Goal: Task Accomplishment & Management: Manage account settings

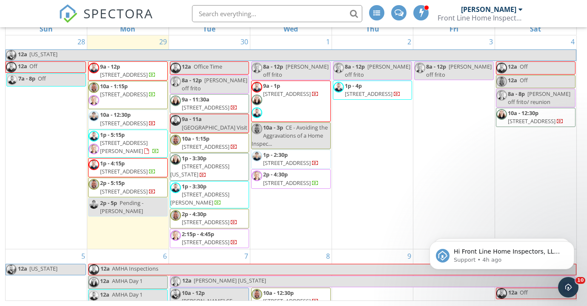
scroll to position [300, 0]
click at [471, 128] on div "3 8a - 12p Sean T off frito" at bounding box center [454, 142] width 81 height 214
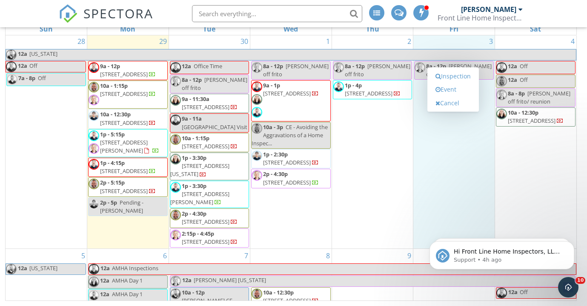
scroll to position [299, 0]
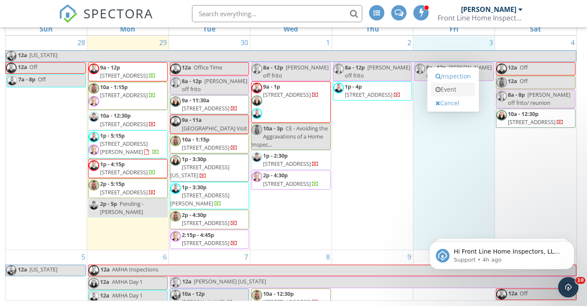
click at [453, 92] on link "Event" at bounding box center [454, 90] width 44 height 14
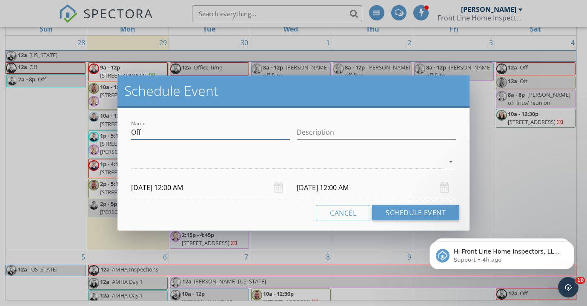
click at [155, 135] on input "Off" at bounding box center [210, 132] width 159 height 14
type input "Pending Commercial"
click at [129, 162] on div "check_box_outline_blank Jason (In Training) McKenzie check_box_outline_blank Se…" at bounding box center [294, 162] width 332 height 29
click at [146, 163] on div at bounding box center [287, 162] width 313 height 14
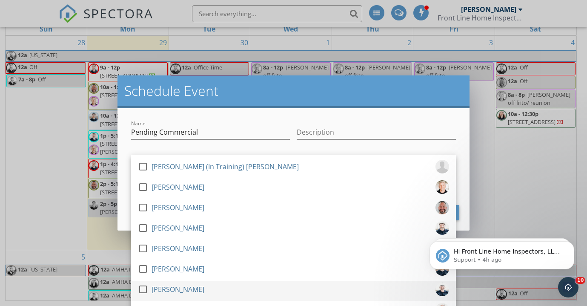
click at [142, 285] on div at bounding box center [143, 289] width 14 height 14
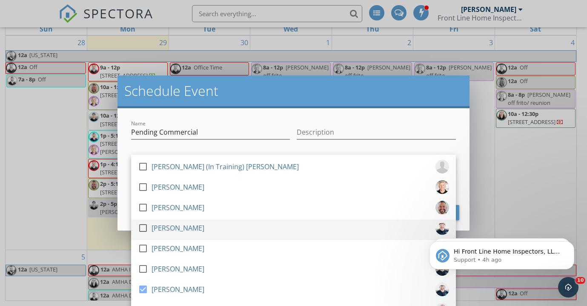
click at [143, 229] on div at bounding box center [143, 228] width 14 height 14
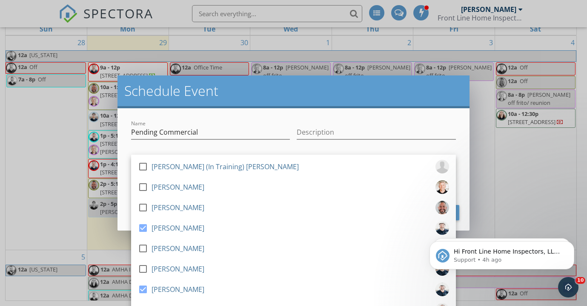
click at [121, 185] on div "Name Pending Commercial Description check_box_outline_blank Jason (In Training)…" at bounding box center [294, 169] width 352 height 122
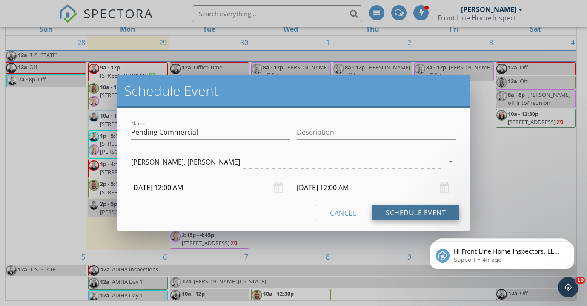
click at [428, 213] on button "Schedule Event" at bounding box center [415, 212] width 87 height 15
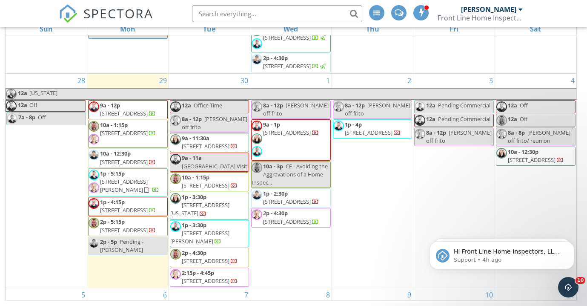
scroll to position [262, 0]
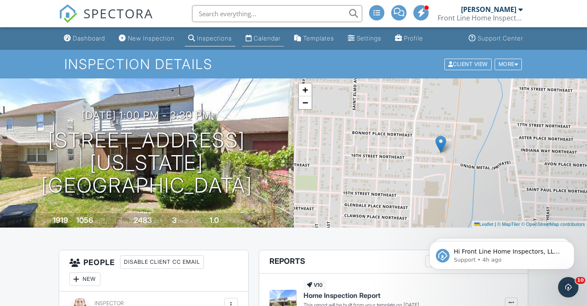
click at [270, 40] on div "Calendar" at bounding box center [267, 38] width 27 height 7
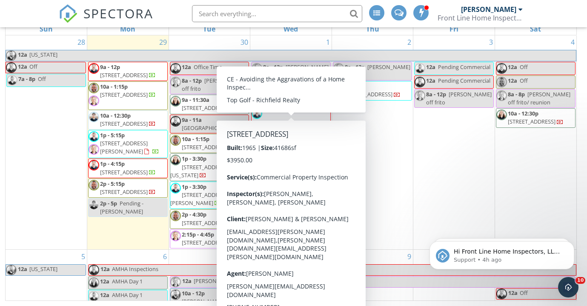
click at [384, 146] on div "2 8a - 12p Sean T off frito 1p - 4p 5139 Rockport Cove, Stow 44224" at bounding box center [372, 142] width 81 height 214
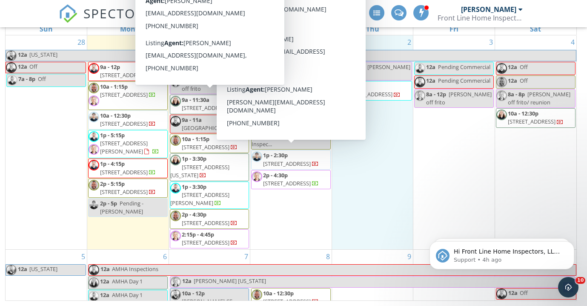
click at [200, 96] on span "9a - 11:30a" at bounding box center [196, 100] width 28 height 8
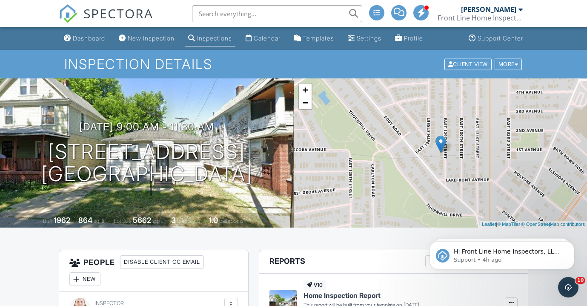
drag, startPoint x: 81, startPoint y: 37, endPoint x: 76, endPoint y: 16, distance: 21.5
click at [81, 35] on div "Dashboard" at bounding box center [89, 38] width 32 height 7
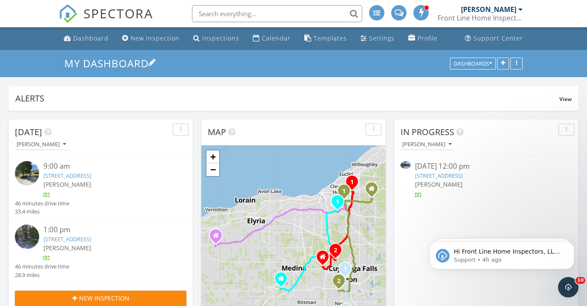
click at [226, 69] on h3 "My Dashboard" at bounding box center [293, 63] width 459 height 13
click at [571, 214] on icon "Dismiss notification" at bounding box center [572, 212] width 5 height 5
click at [570, 244] on icon "Dismiss notification" at bounding box center [572, 243] width 5 height 5
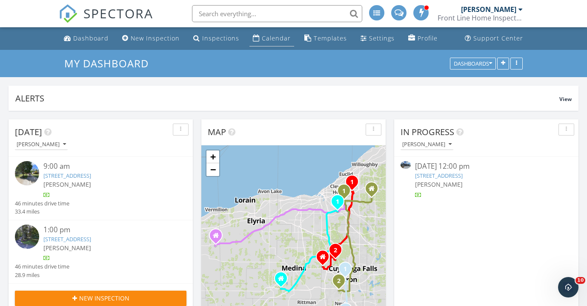
click at [276, 40] on div "Calendar" at bounding box center [276, 38] width 29 height 8
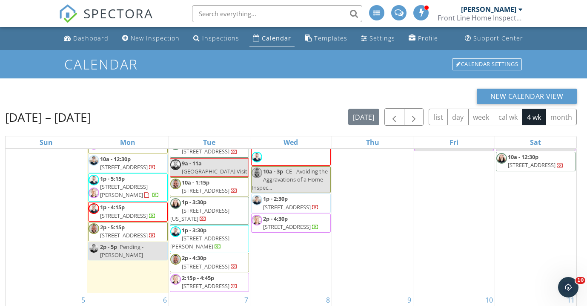
scroll to position [71, 0]
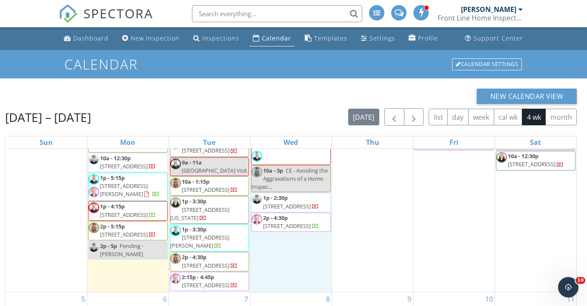
click at [321, 262] on div "1 8a - 12p Sean T off frito 9a - 1p 16601 St Clair Ave., Cleveland 44110 10a - …" at bounding box center [290, 185] width 81 height 214
click at [200, 207] on span "[STREET_ADDRESS][US_STATE]" at bounding box center [199, 214] width 59 height 16
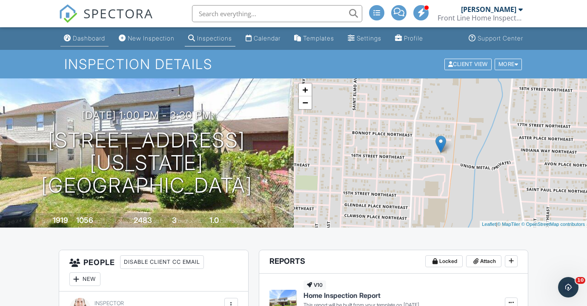
click at [93, 37] on div "Dashboard" at bounding box center [89, 38] width 32 height 7
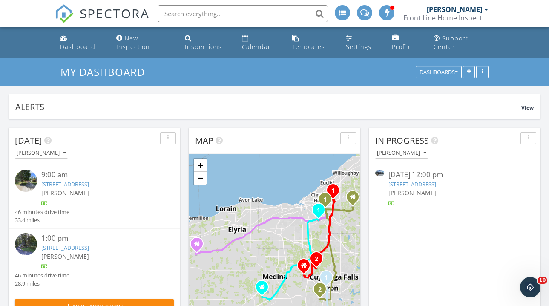
scroll to position [690, 549]
click at [130, 43] on div "New Inspection" at bounding box center [133, 42] width 34 height 17
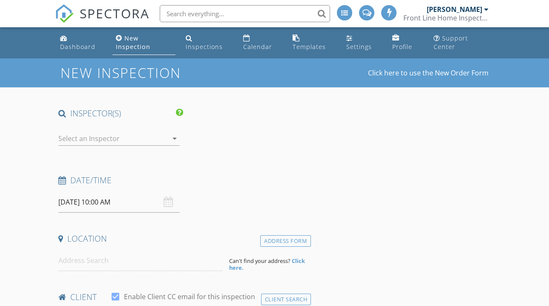
select select "8"
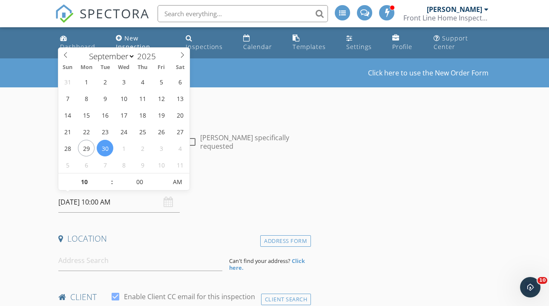
click at [73, 198] on input "09/30/2025 10:00 AM" at bounding box center [118, 202] width 121 height 21
type input "10/03/2025 10:00 AM"
select select "9"
click at [104, 202] on input "[DATE] 10:00 AM" at bounding box center [118, 202] width 121 height 21
type input "[DATE] 9:00 AM"
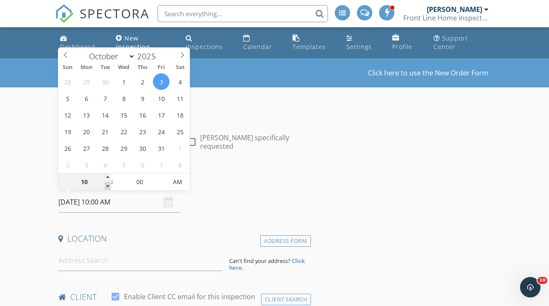
type input "09"
click at [108, 186] on span at bounding box center [108, 186] width 6 height 9
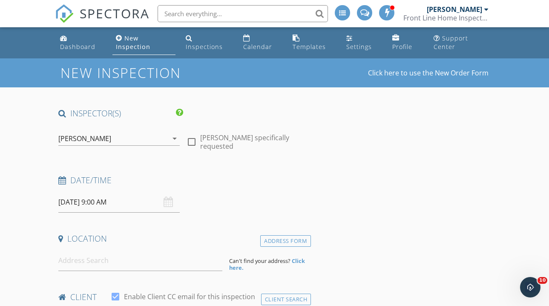
click at [253, 185] on div "Date/Time" at bounding box center [183, 183] width 256 height 17
click at [86, 140] on div "[PERSON_NAME]" at bounding box center [84, 139] width 53 height 8
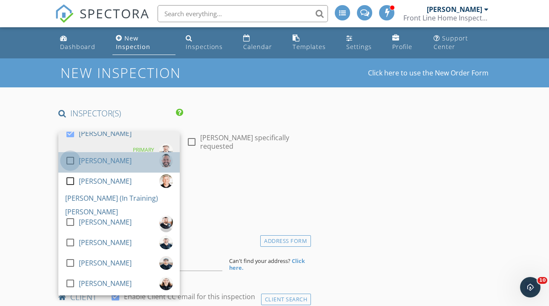
click at [70, 160] on div at bounding box center [70, 160] width 14 height 14
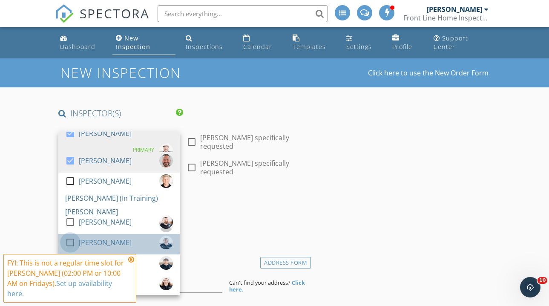
click at [67, 240] on div at bounding box center [70, 242] width 14 height 14
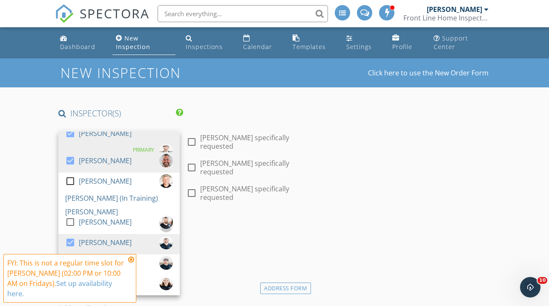
click at [130, 263] on icon at bounding box center [131, 259] width 6 height 7
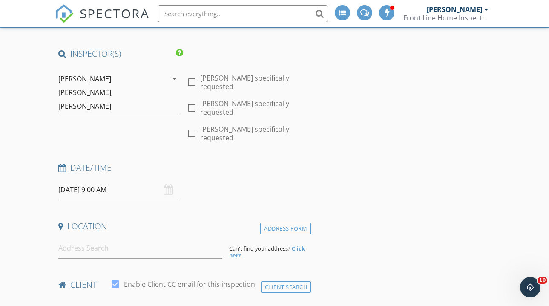
scroll to position [58, 0]
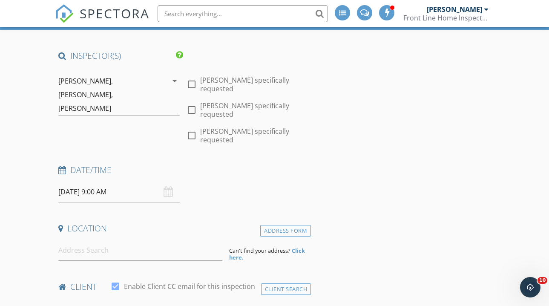
click at [157, 88] on div "Chris Parsons, Mike Joyce, Chuck Croasmun" at bounding box center [112, 94] width 109 height 41
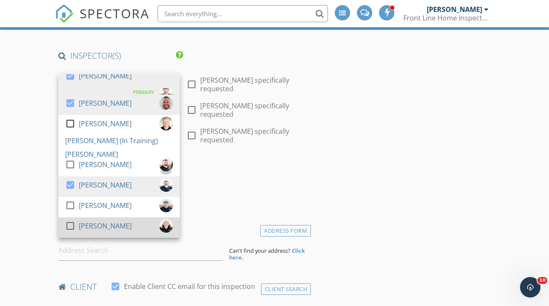
drag, startPoint x: 69, startPoint y: 224, endPoint x: 80, endPoint y: 224, distance: 11.5
click at [69, 224] on div at bounding box center [70, 226] width 14 height 14
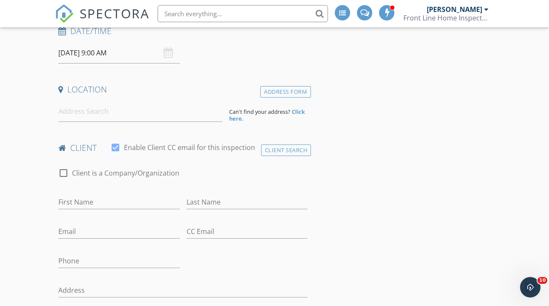
scroll to position [224, 0]
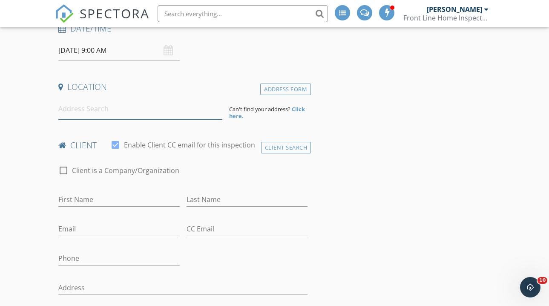
click at [160, 104] on input at bounding box center [140, 108] width 164 height 21
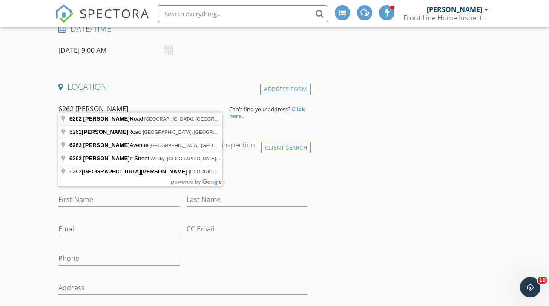
type input "6262 Cochran Road, Solon, OH, USA"
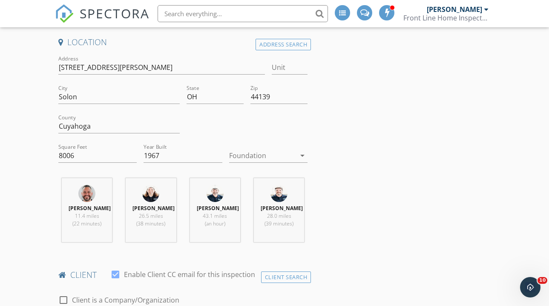
scroll to position [273, 0]
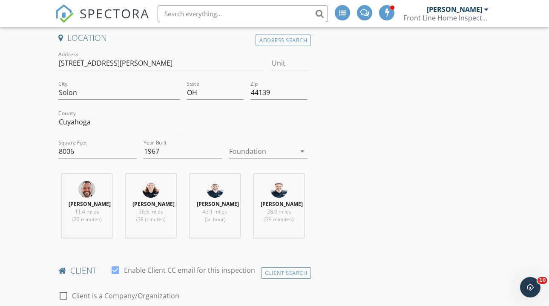
click at [296, 146] on div "arrow_drop_down" at bounding box center [302, 151] width 12 height 10
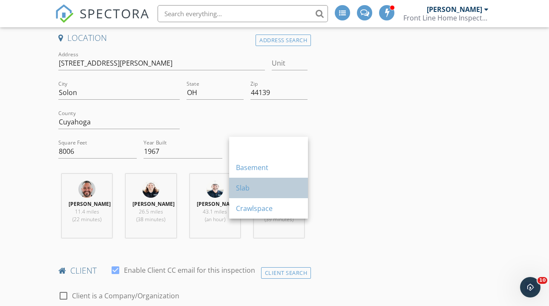
click at [269, 180] on div "Slab" at bounding box center [268, 188] width 65 height 20
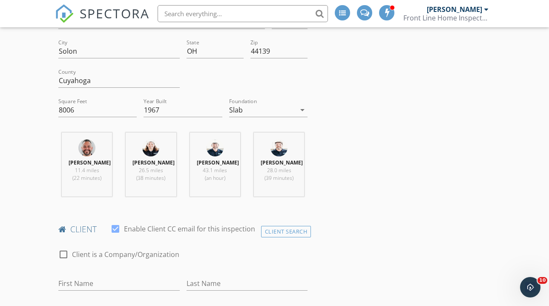
scroll to position [305, 0]
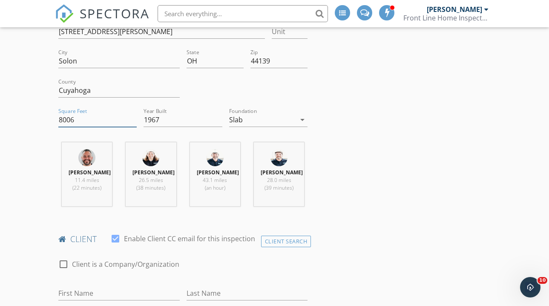
drag, startPoint x: 78, startPoint y: 112, endPoint x: 37, endPoint y: 114, distance: 40.1
type input "37565"
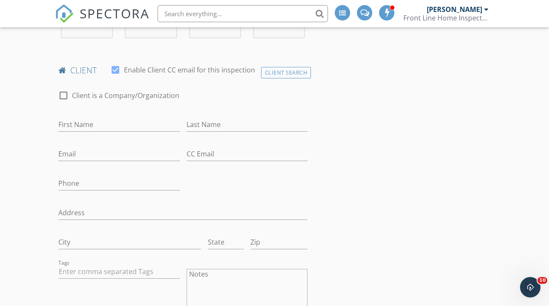
scroll to position [475, 0]
type input "Mario"
type input "Jurcic"
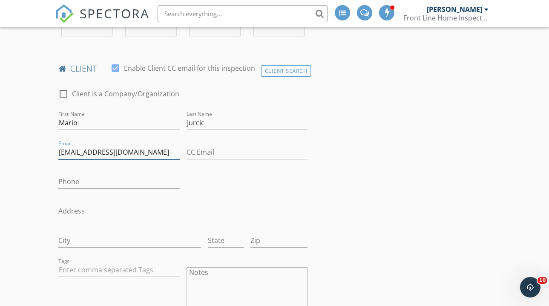
type input "[EMAIL_ADDRESS][DOMAIN_NAME]"
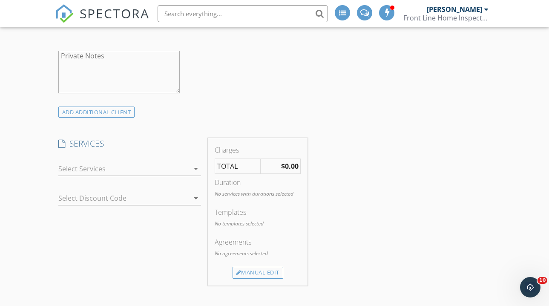
scroll to position [762, 0]
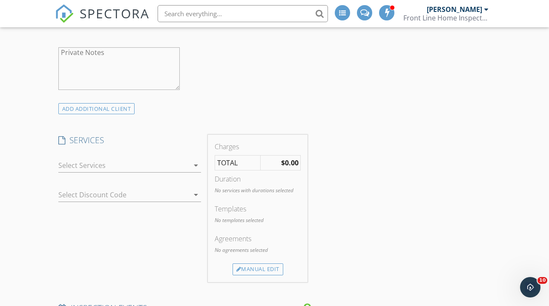
click at [147, 161] on div at bounding box center [123, 165] width 131 height 14
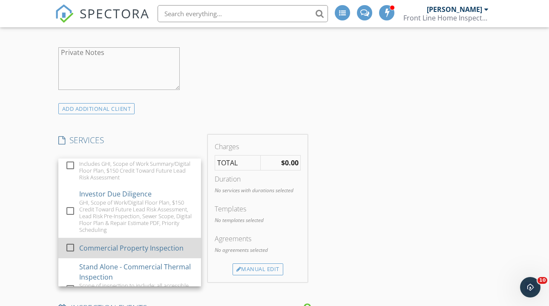
scroll to position [1261, 0]
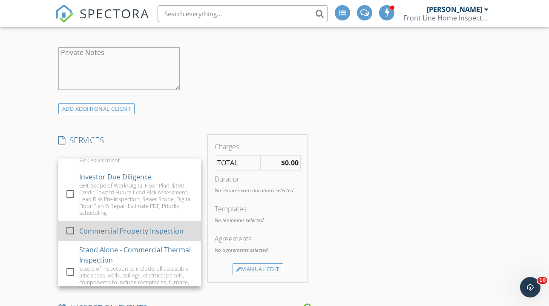
click at [128, 233] on div "Commercial Property Inspection" at bounding box center [131, 231] width 104 height 10
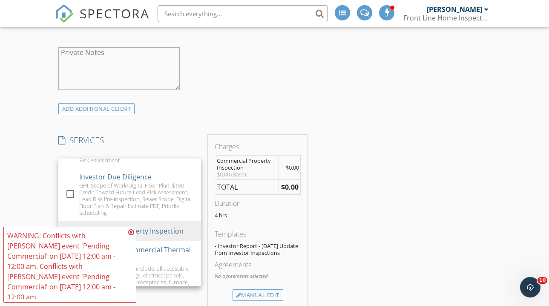
click at [131, 231] on icon at bounding box center [131, 232] width 6 height 7
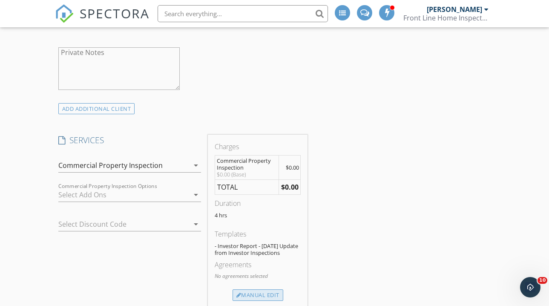
click at [261, 290] on div "Manual Edit" at bounding box center [258, 295] width 51 height 12
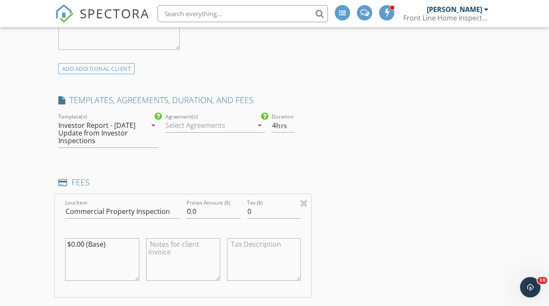
scroll to position [869, 0]
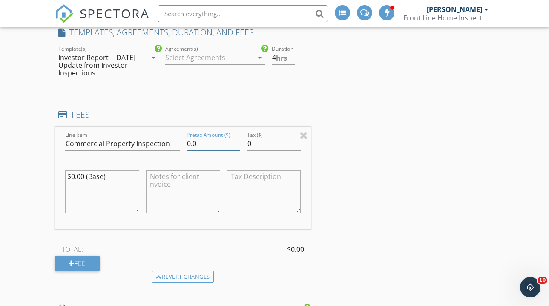
drag, startPoint x: 200, startPoint y: 142, endPoint x: 147, endPoint y: 139, distance: 52.5
click at [147, 139] on div "Line Item Commercial Property Inspection Pretax Amount ($) 0.0 Tax ($) 0 $0.00 …" at bounding box center [183, 178] width 256 height 103
type input "5250.00"
type textarea "$5250.00 (Base)"
click at [392, 174] on div "INSPECTOR(S) check_box Chris Parsons PRIMARY check_box Mike Joyce check_box_out…" at bounding box center [274, 195] width 439 height 1915
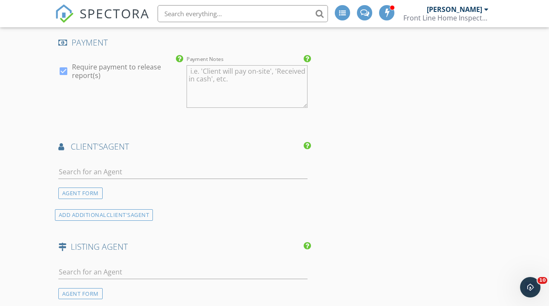
scroll to position [1201, 0]
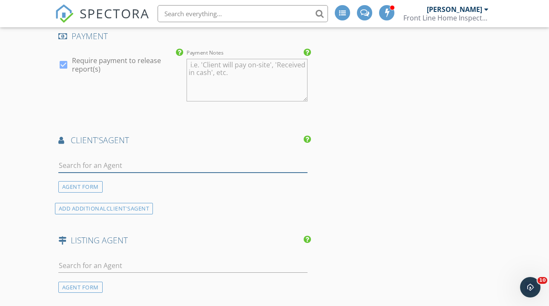
click at [251, 164] on input "text" at bounding box center [183, 165] width 250 height 14
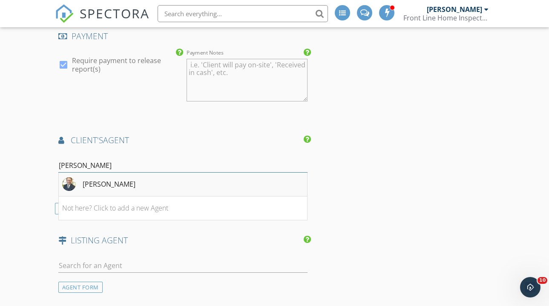
type input "eliot"
click at [117, 181] on div "[PERSON_NAME]" at bounding box center [109, 184] width 53 height 10
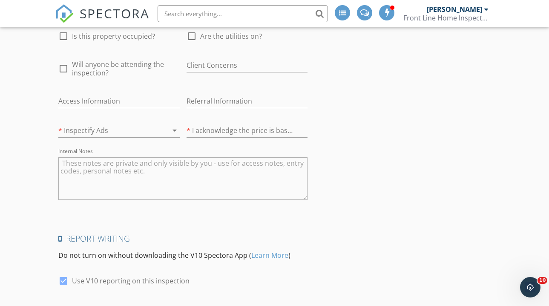
scroll to position [1850, 0]
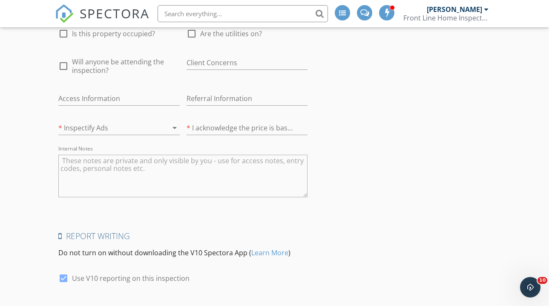
click at [157, 124] on div at bounding box center [162, 128] width 12 height 10
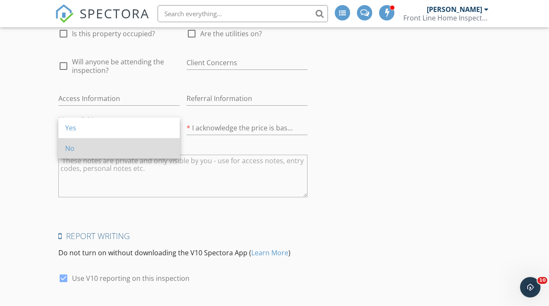
click at [128, 143] on div "No" at bounding box center [119, 148] width 108 height 10
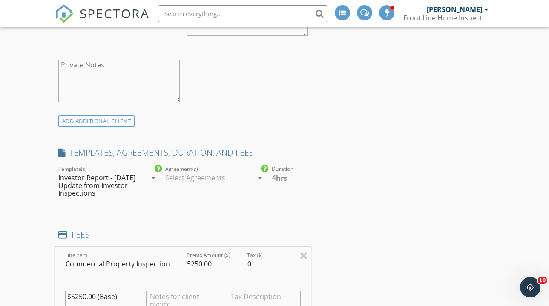
scroll to position [734, 0]
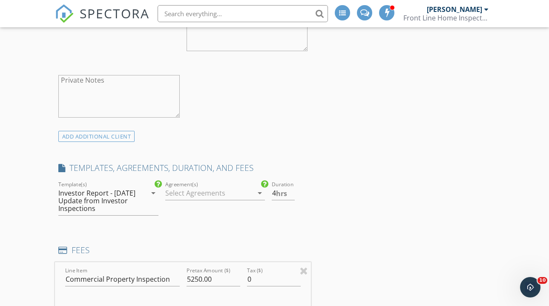
click at [146, 198] on div "Investor Report - 5/2/23 Update from Investor Inspections" at bounding box center [102, 200] width 88 height 29
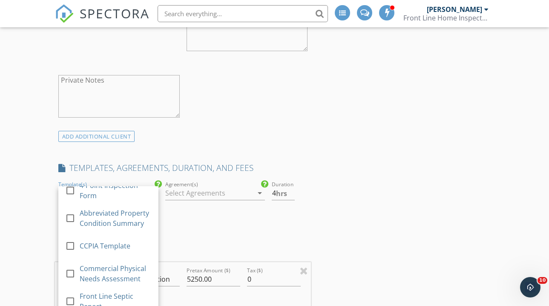
scroll to position [249, 0]
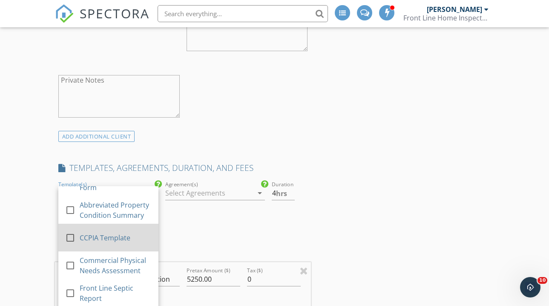
click at [99, 234] on div "CCPIA Template" at bounding box center [116, 238] width 72 height 10
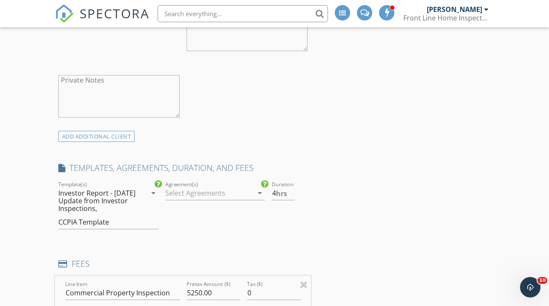
click at [107, 203] on div "Investor Report - 5/2/23 Update from Investor Inspections," at bounding box center [97, 200] width 79 height 23
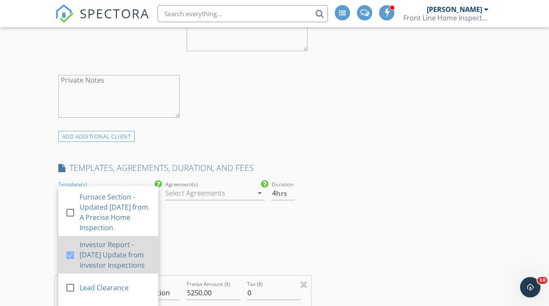
scroll to position [395, 0]
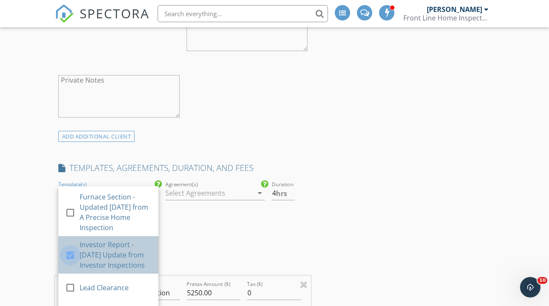
click at [69, 253] on div at bounding box center [70, 255] width 14 height 14
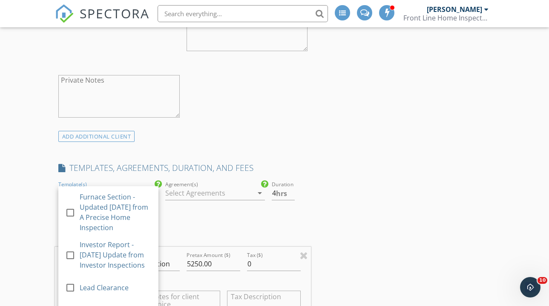
drag, startPoint x: 437, startPoint y: 184, endPoint x: 319, endPoint y: 190, distance: 118.2
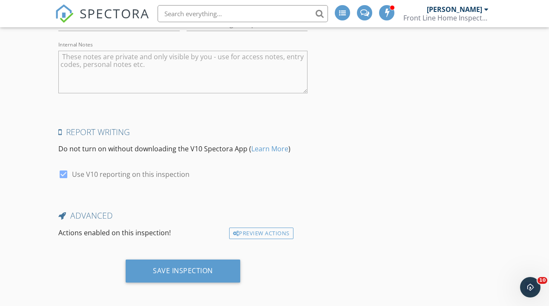
scroll to position [1938, 0]
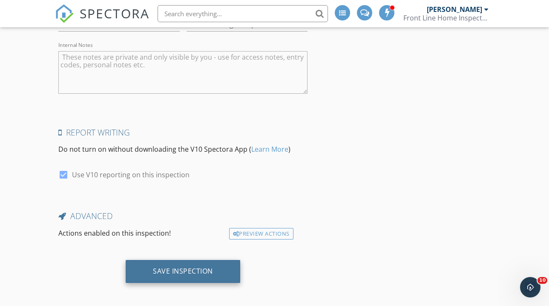
click at [194, 261] on div "Save Inspection" at bounding box center [183, 271] width 115 height 23
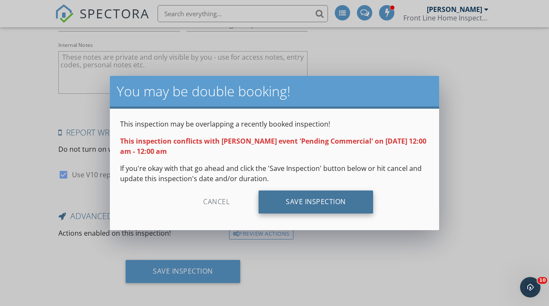
click at [299, 205] on div "Save Inspection" at bounding box center [316, 201] width 115 height 23
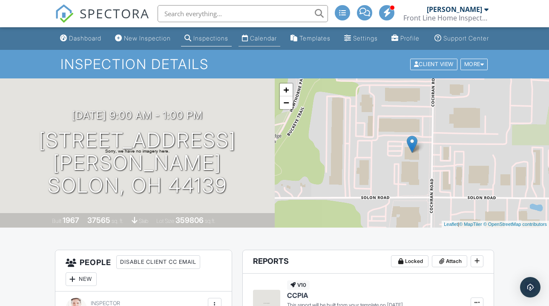
click at [256, 42] on div "Calendar" at bounding box center [263, 38] width 27 height 7
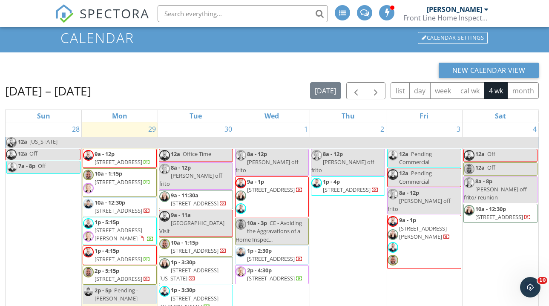
scroll to position [36, 0]
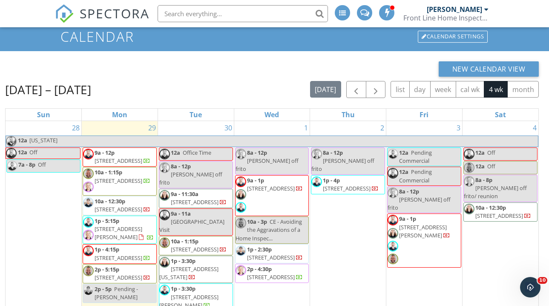
click at [429, 153] on span "Pending Commercial" at bounding box center [415, 157] width 33 height 16
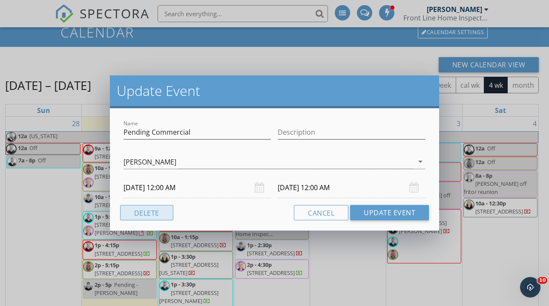
scroll to position [41, 0]
click at [145, 212] on button "Delete" at bounding box center [146, 212] width 53 height 15
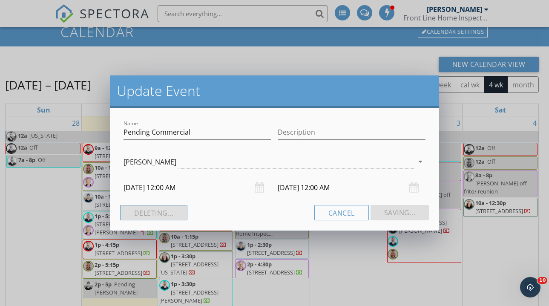
scroll to position [39, 0]
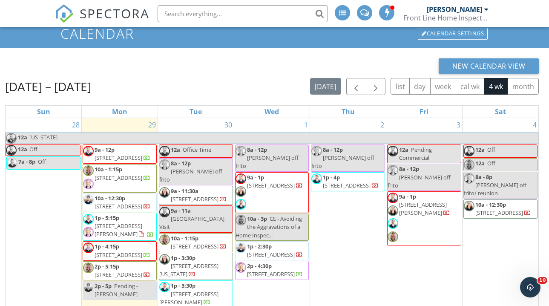
click at [443, 152] on div "12a Pending Commercial" at bounding box center [424, 154] width 73 height 16
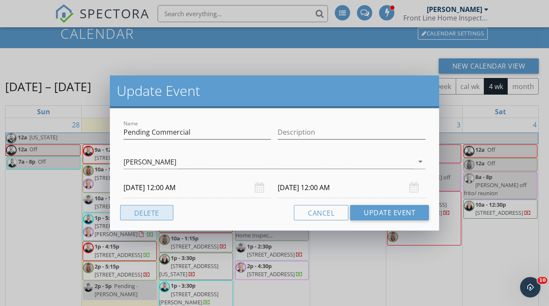
click at [141, 210] on button "Delete" at bounding box center [146, 212] width 53 height 15
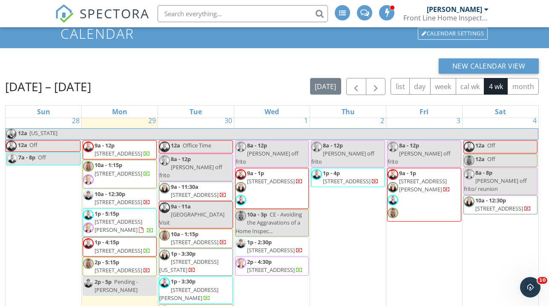
scroll to position [4, 0]
